Goal: Transaction & Acquisition: Purchase product/service

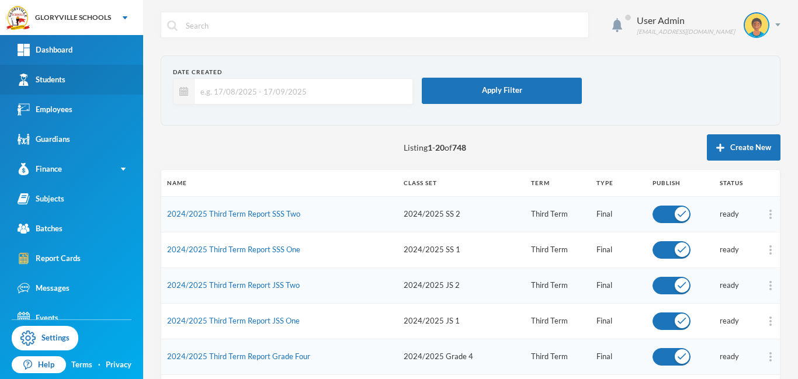
click at [93, 82] on link "Students" at bounding box center [71, 80] width 143 height 30
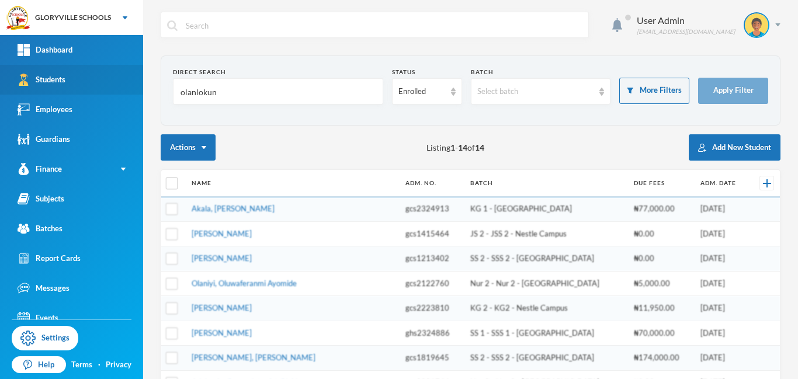
drag, startPoint x: 223, startPoint y: 101, endPoint x: 133, endPoint y: 92, distance: 90.4
click at [133, 92] on div "GLORYVILLE SCHOOLS Your Bluebic Account GLORYVILLE SCHOOLS Add a New School Das…" at bounding box center [399, 189] width 798 height 379
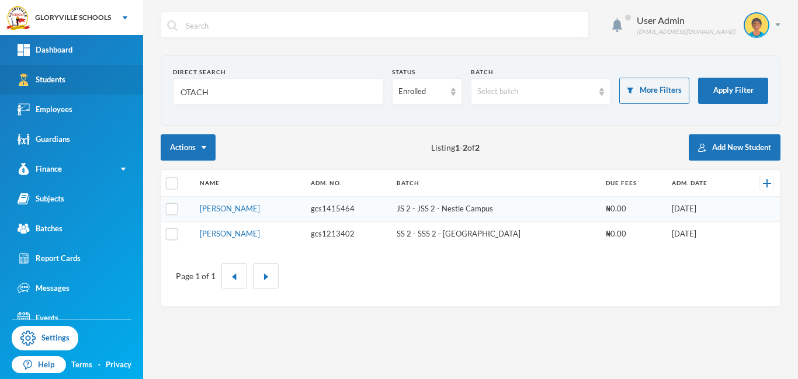
type input "OTACHE"
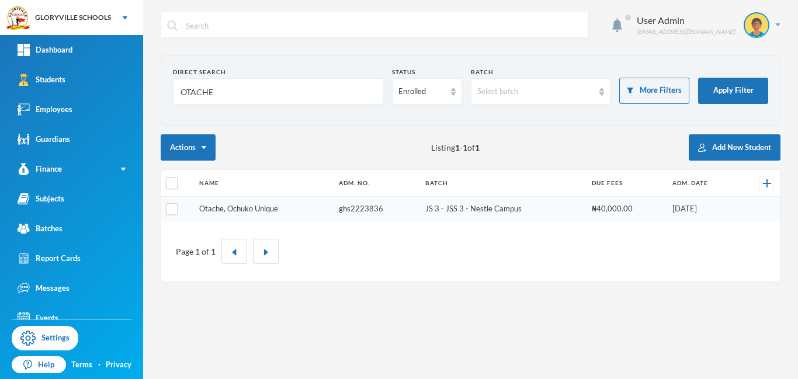
click at [231, 207] on link "Otache, Ochuko Unique" at bounding box center [238, 208] width 79 height 9
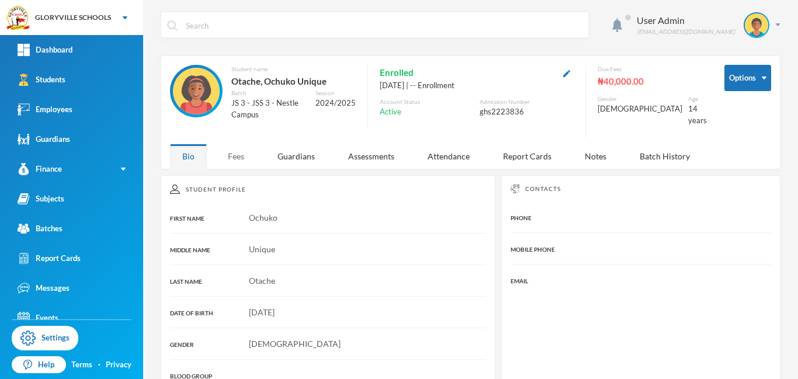
click at [241, 146] on div "Fees" at bounding box center [236, 156] width 41 height 25
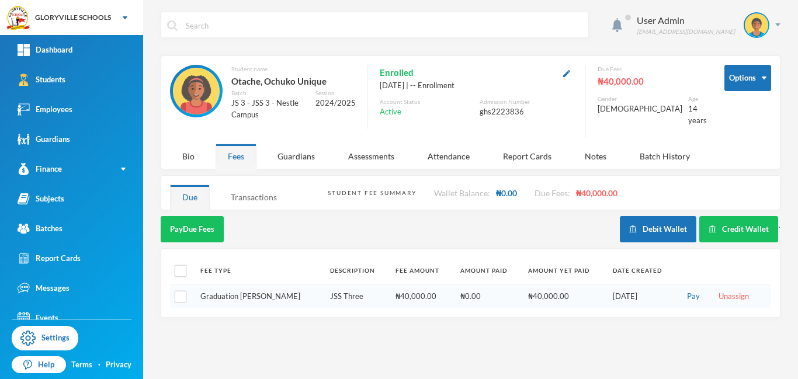
click at [253, 188] on div "Transactions" at bounding box center [254, 197] width 71 height 25
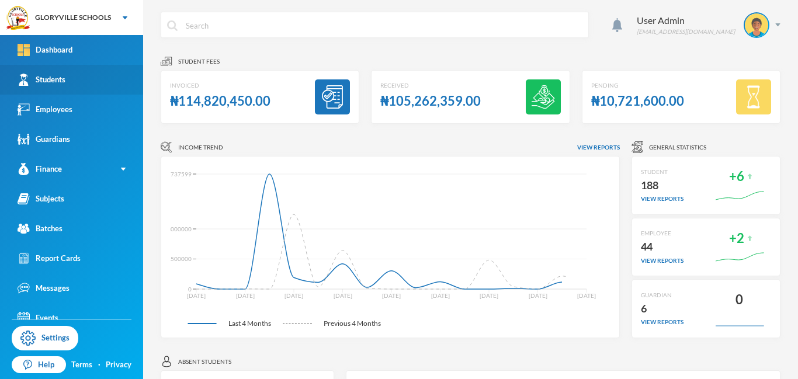
click at [65, 82] on div "Students" at bounding box center [42, 80] width 48 height 12
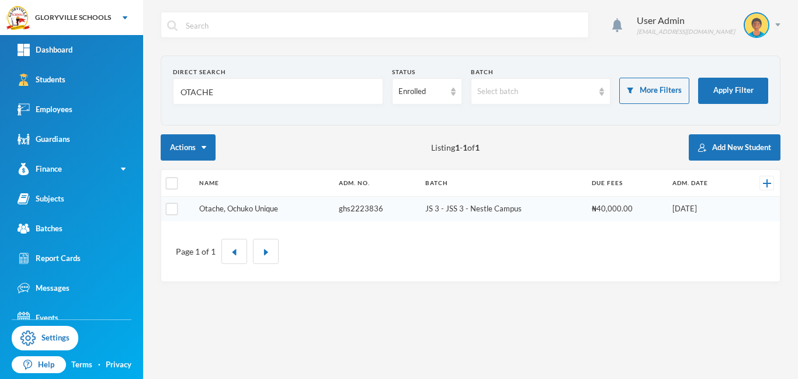
click at [245, 209] on link "Otache, Ochuko Unique" at bounding box center [238, 208] width 79 height 9
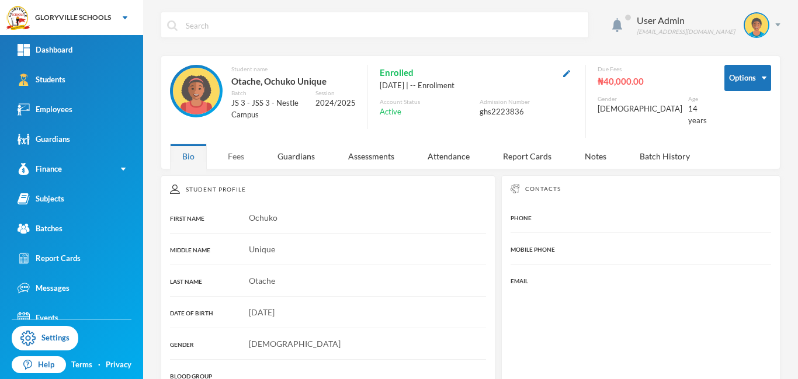
click at [240, 151] on div "Fees" at bounding box center [236, 156] width 41 height 25
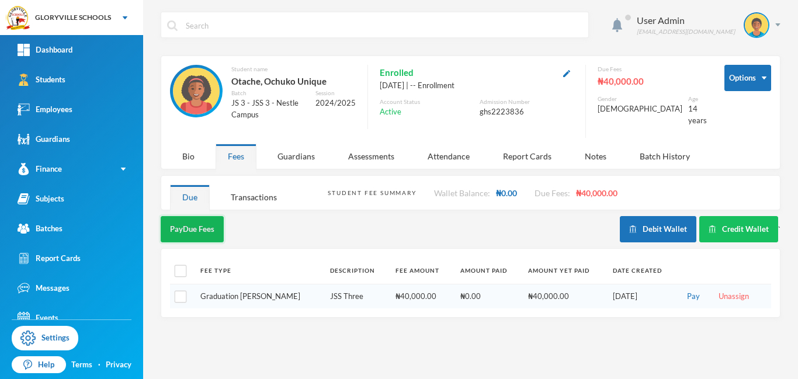
click at [197, 222] on button "Pay Due Fees" at bounding box center [192, 229] width 63 height 26
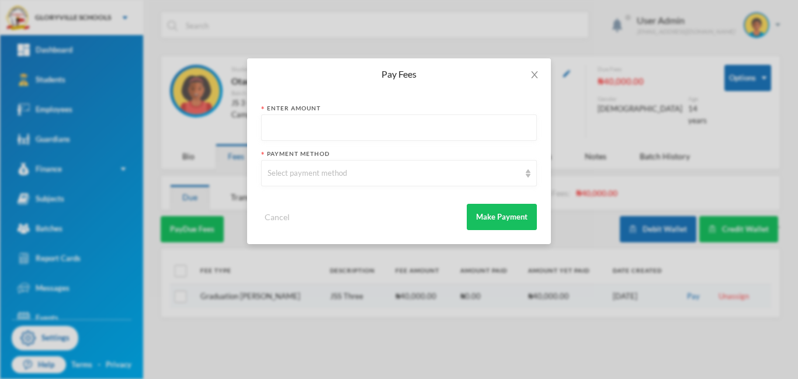
click at [331, 127] on input "text" at bounding box center [399, 128] width 263 height 26
type input "20000"
click at [346, 176] on div "Select payment method" at bounding box center [394, 174] width 252 height 12
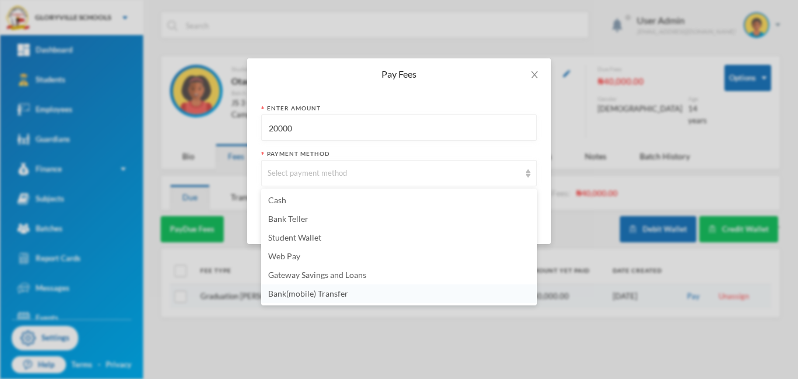
click at [328, 297] on span "Bank(mobile) Transfer" at bounding box center [308, 294] width 80 height 10
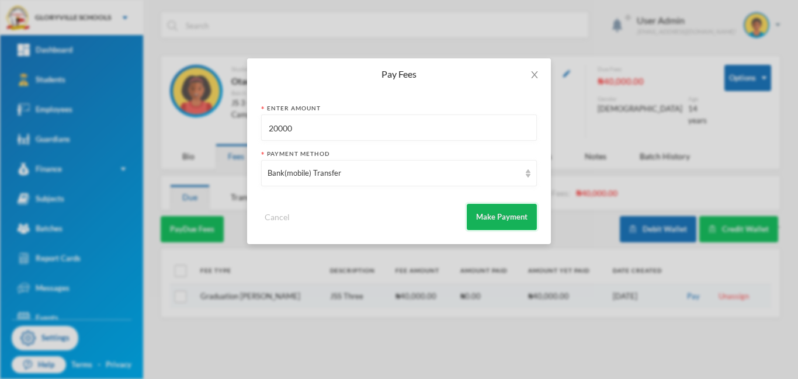
click at [499, 220] on button "Make Payment" at bounding box center [502, 217] width 70 height 26
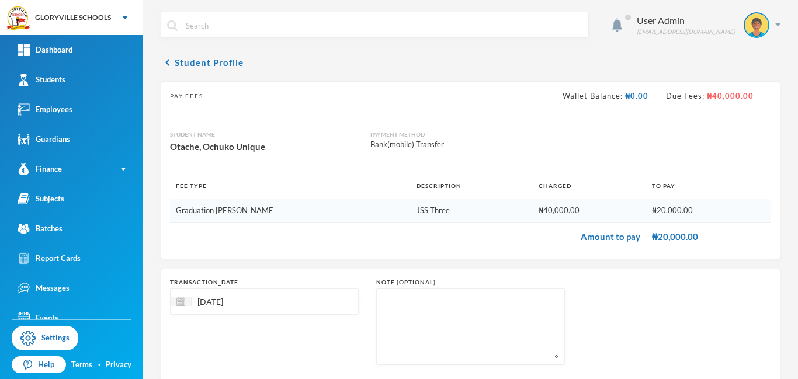
scroll to position [65, 0]
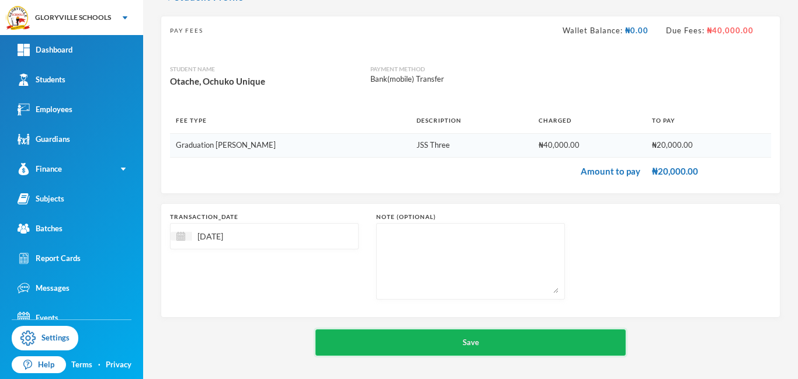
click at [560, 341] on button "Save" at bounding box center [471, 343] width 310 height 26
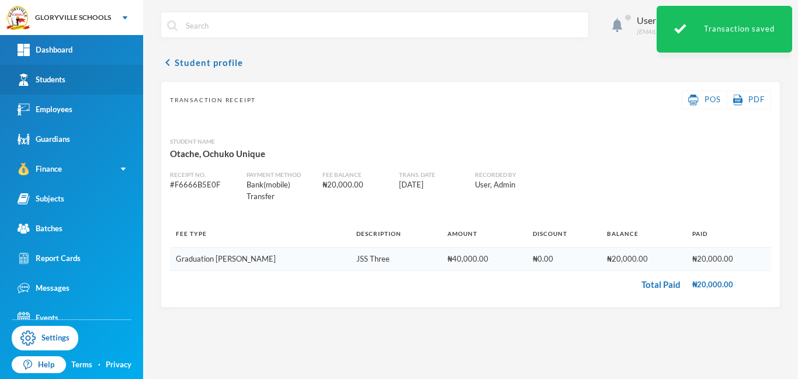
click at [56, 72] on link "Students" at bounding box center [71, 80] width 143 height 30
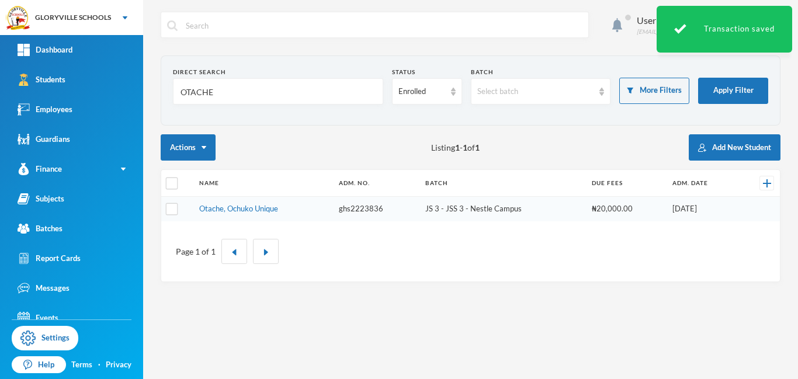
click at [227, 92] on input "OTACHE" at bounding box center [278, 92] width 198 height 26
type input "O"
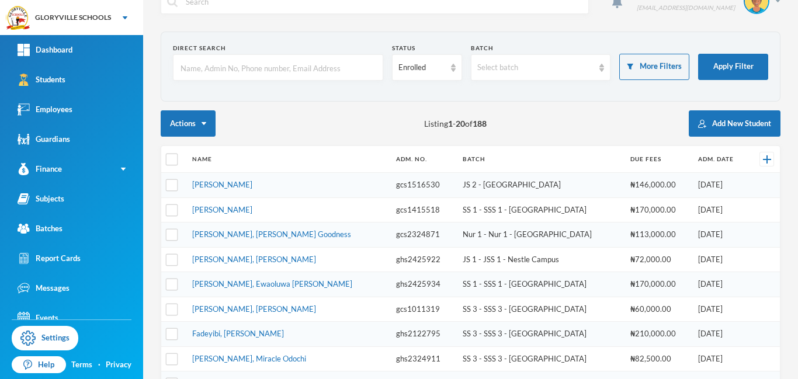
scroll to position [31, 0]
